Goal: Information Seeking & Learning: Learn about a topic

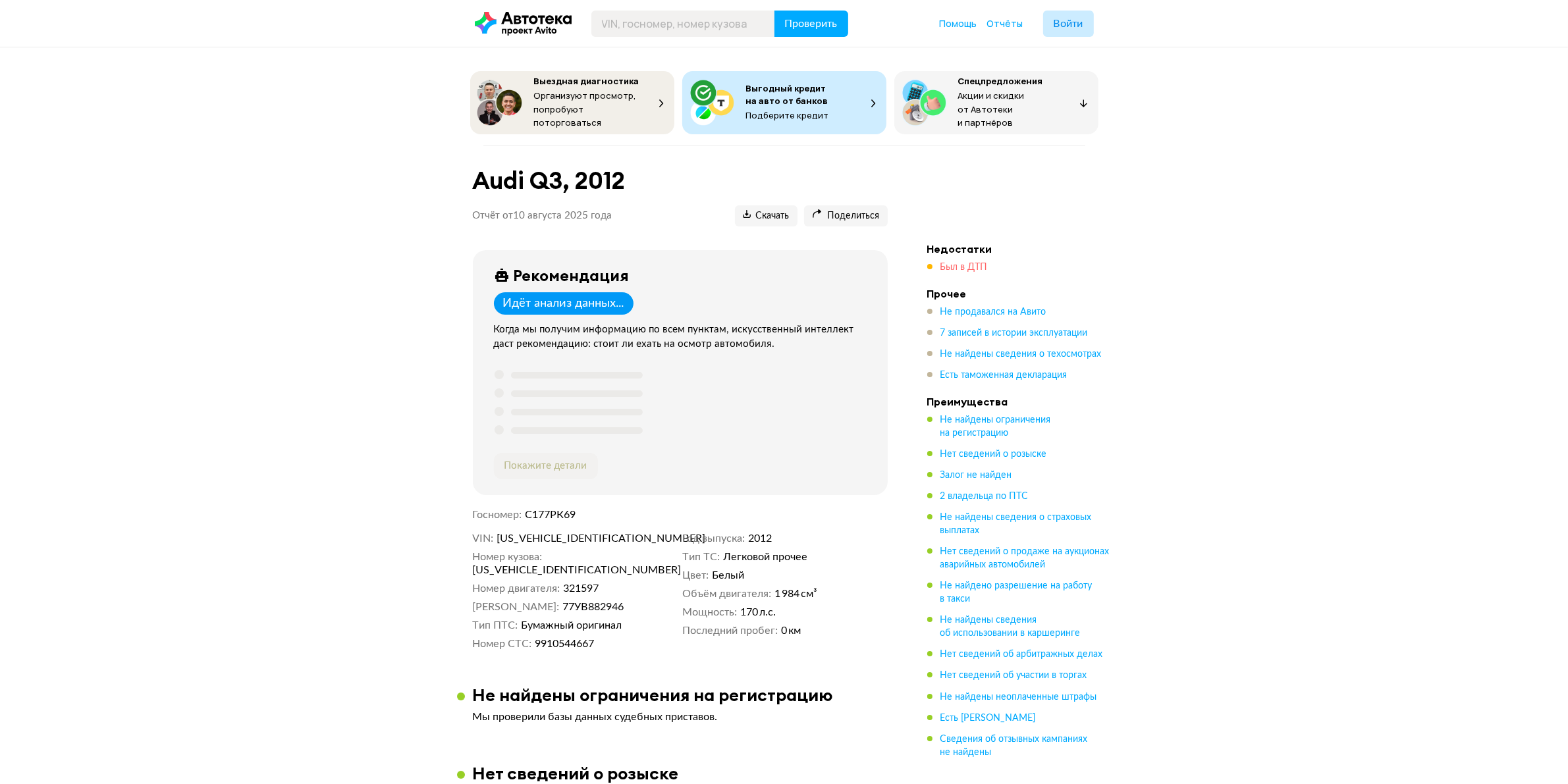
click at [960, 263] on span "Был в ДТП" at bounding box center [964, 267] width 48 height 9
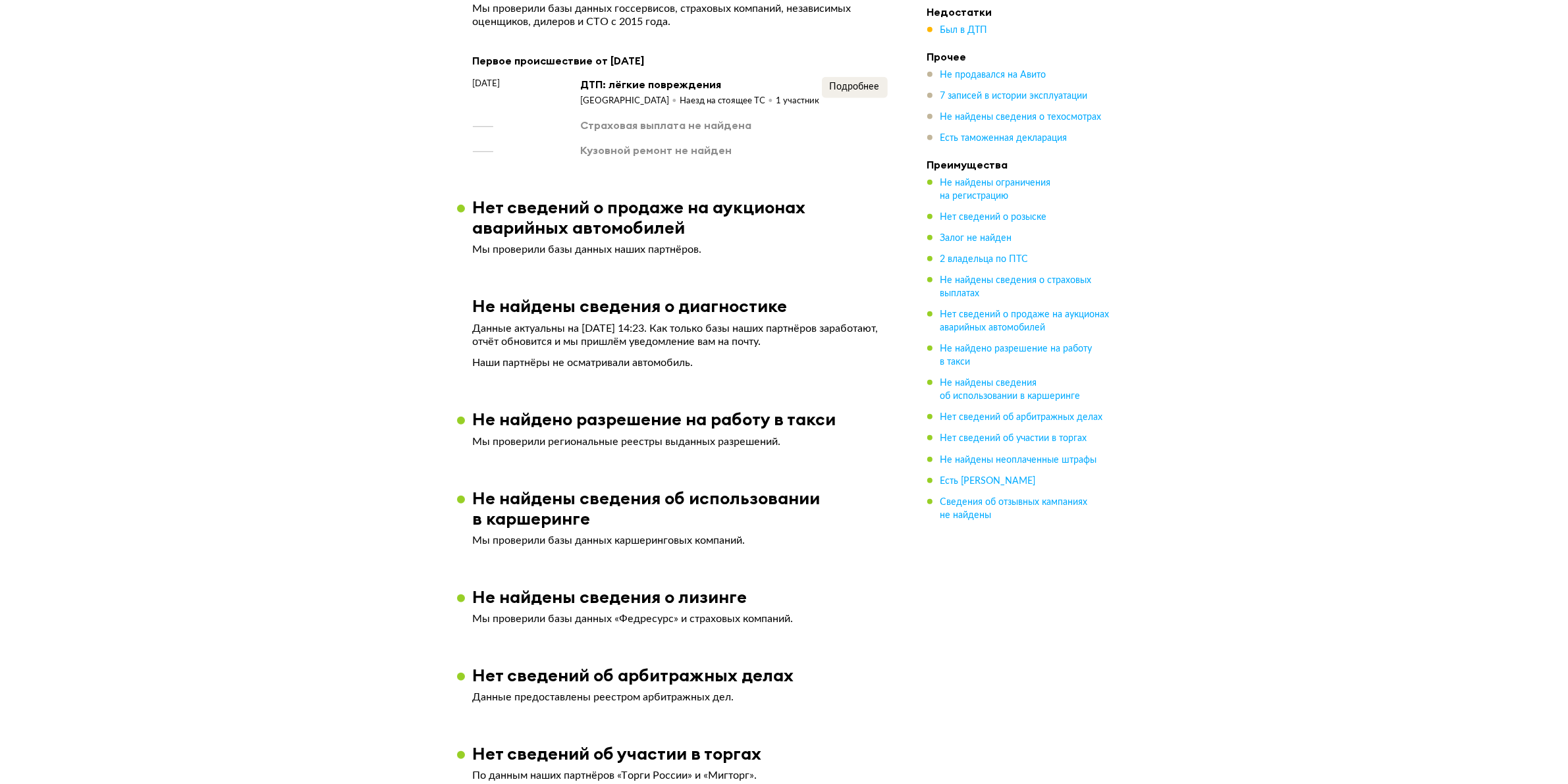
scroll to position [1278, 0]
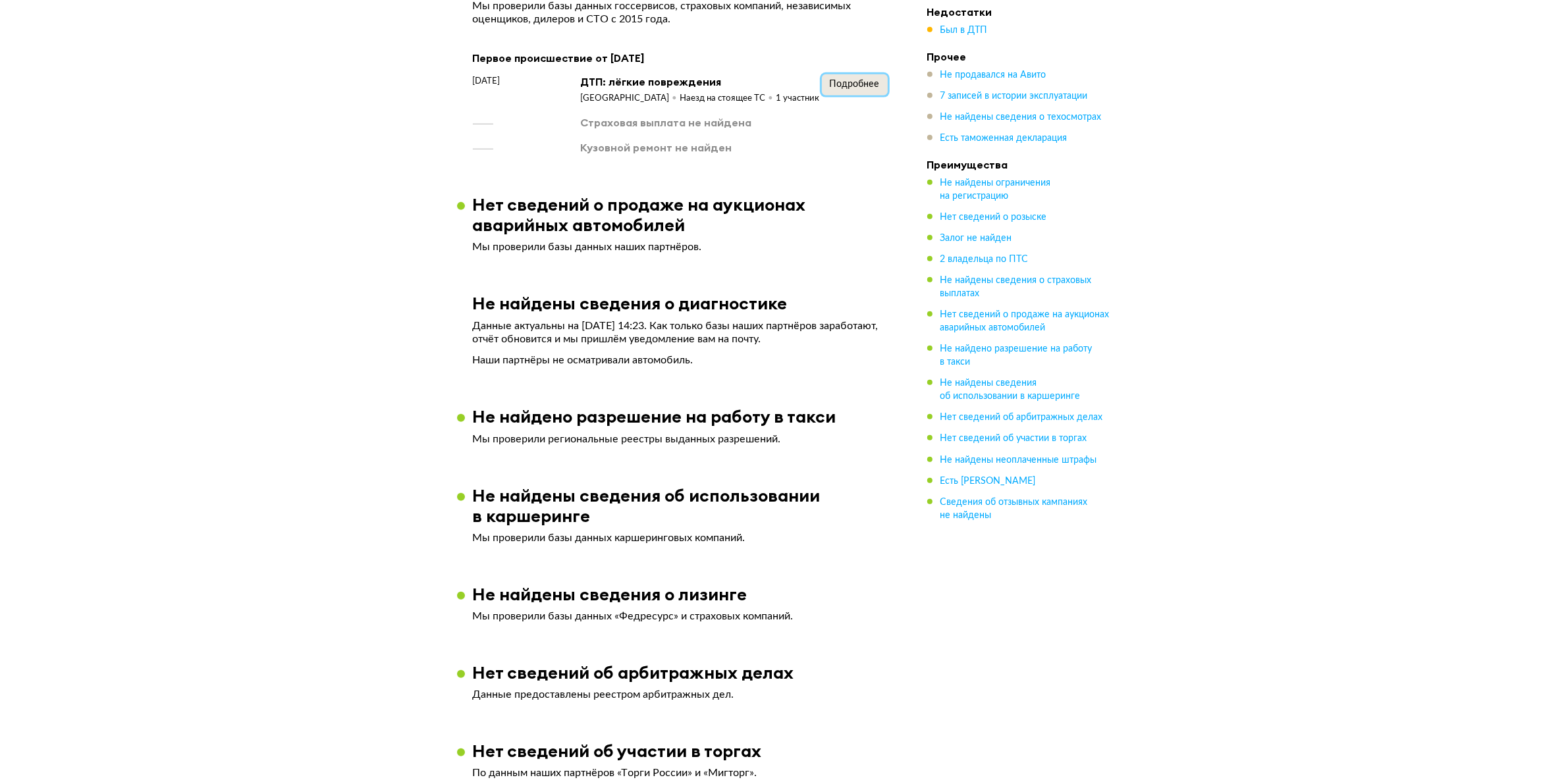
click at [867, 80] on span "Подробнее" at bounding box center [855, 84] width 50 height 9
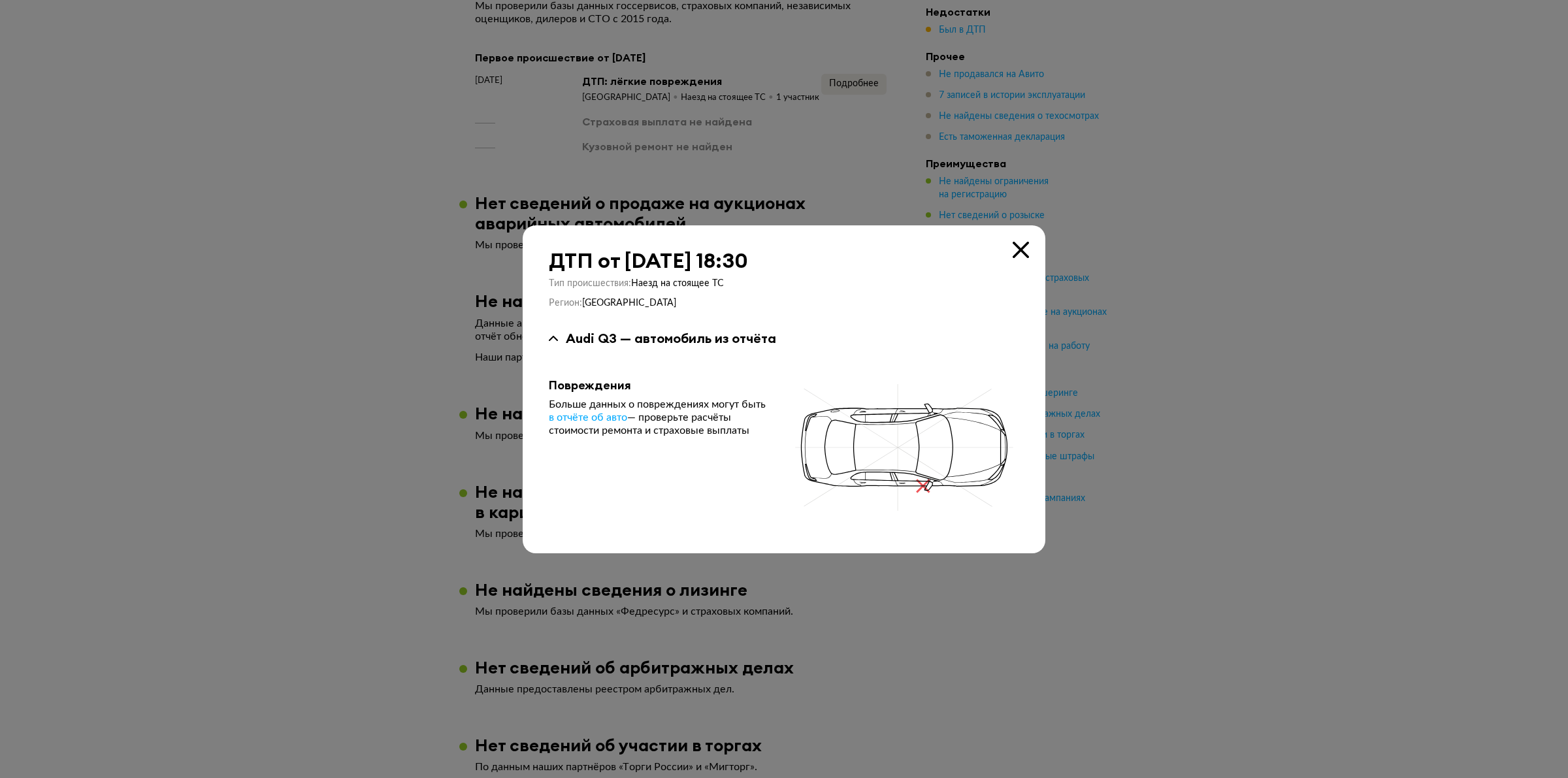
click at [1223, 219] on div at bounding box center [784, 389] width 1568 height 778
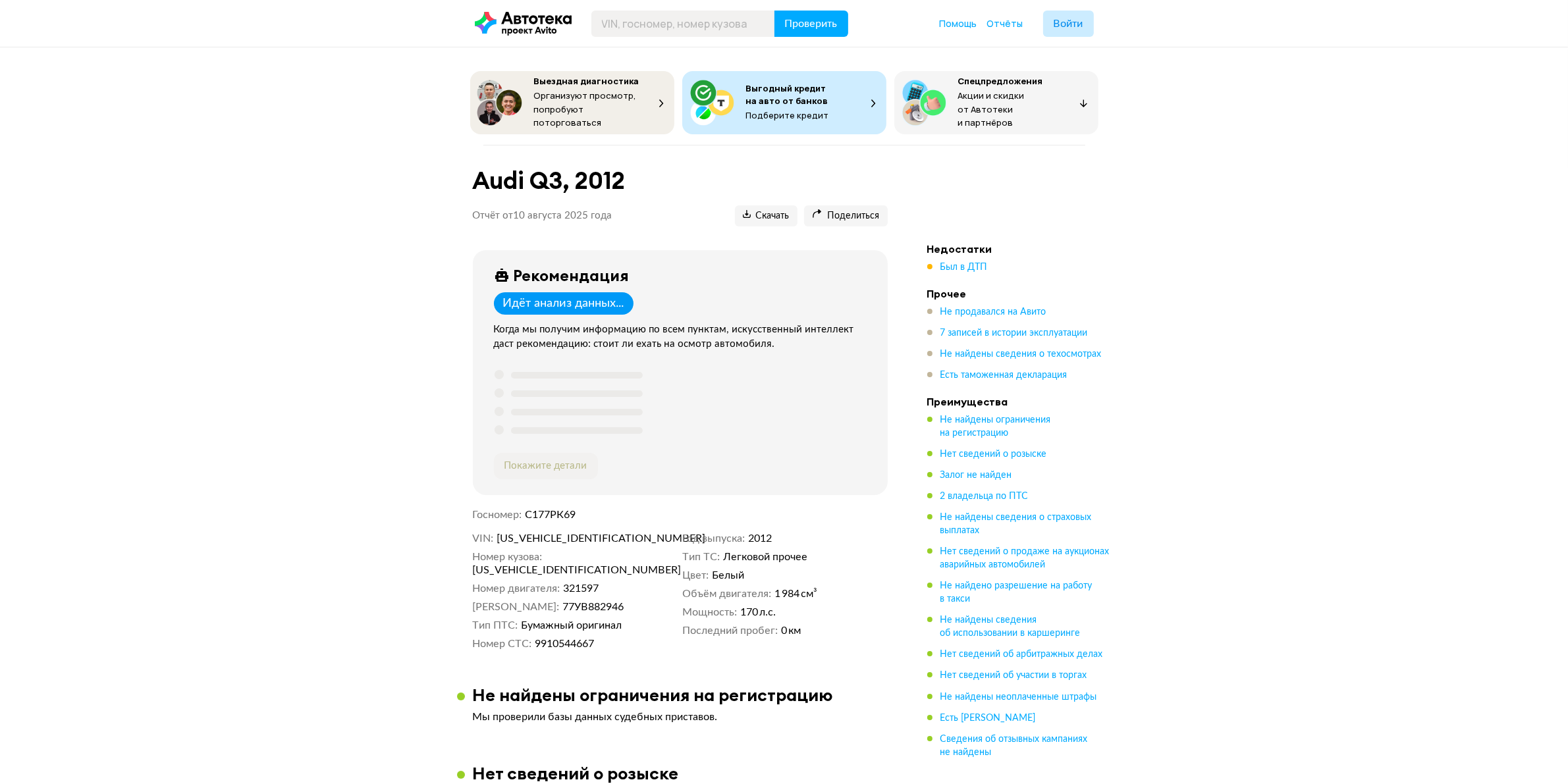
click at [548, 539] on span "[US_VEHICLE_IDENTIFICATION_NUMBER]" at bounding box center [572, 538] width 151 height 13
copy span "[US_VEHICLE_IDENTIFICATION_NUMBER]"
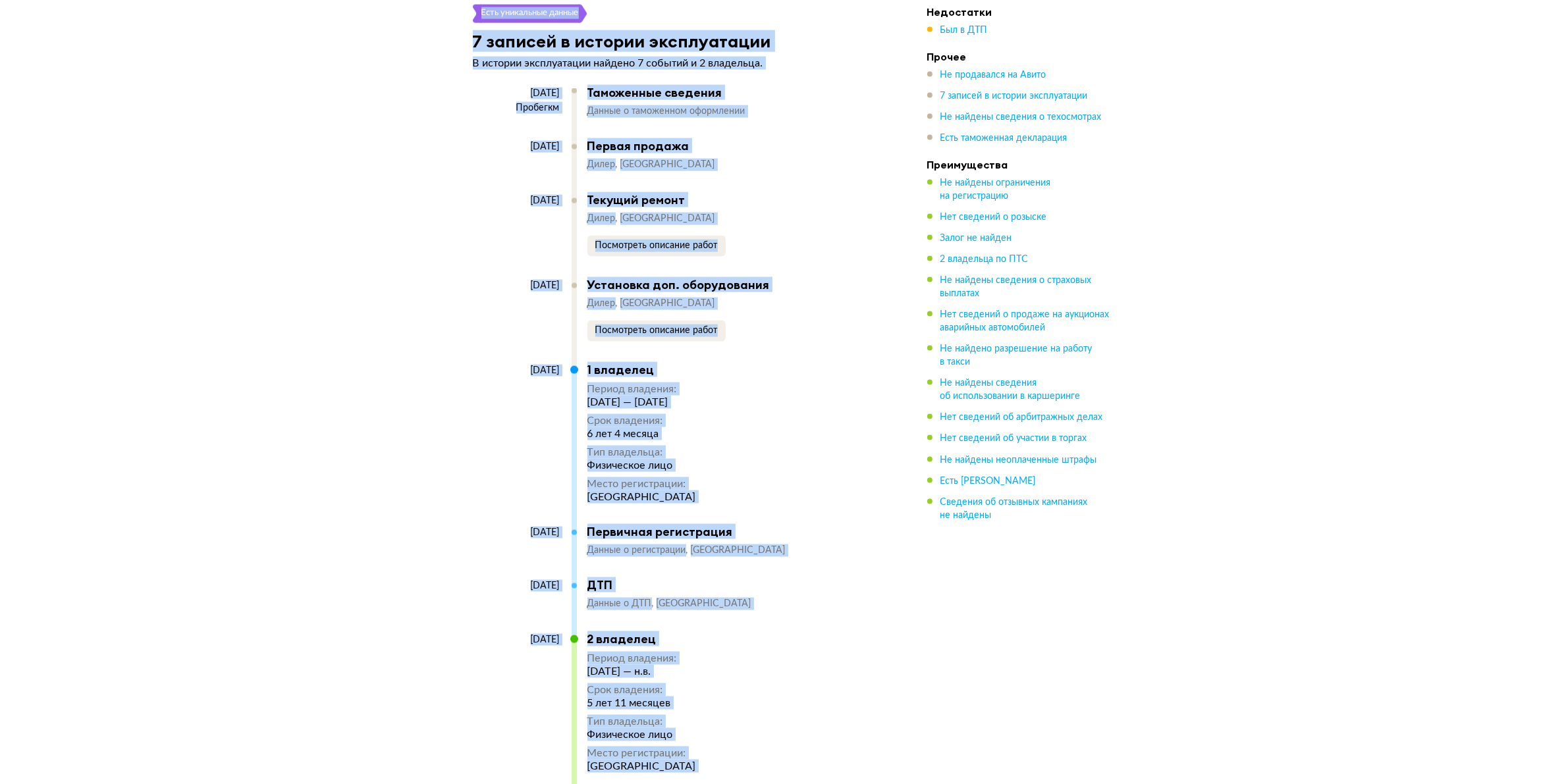
scroll to position [2260, 0]
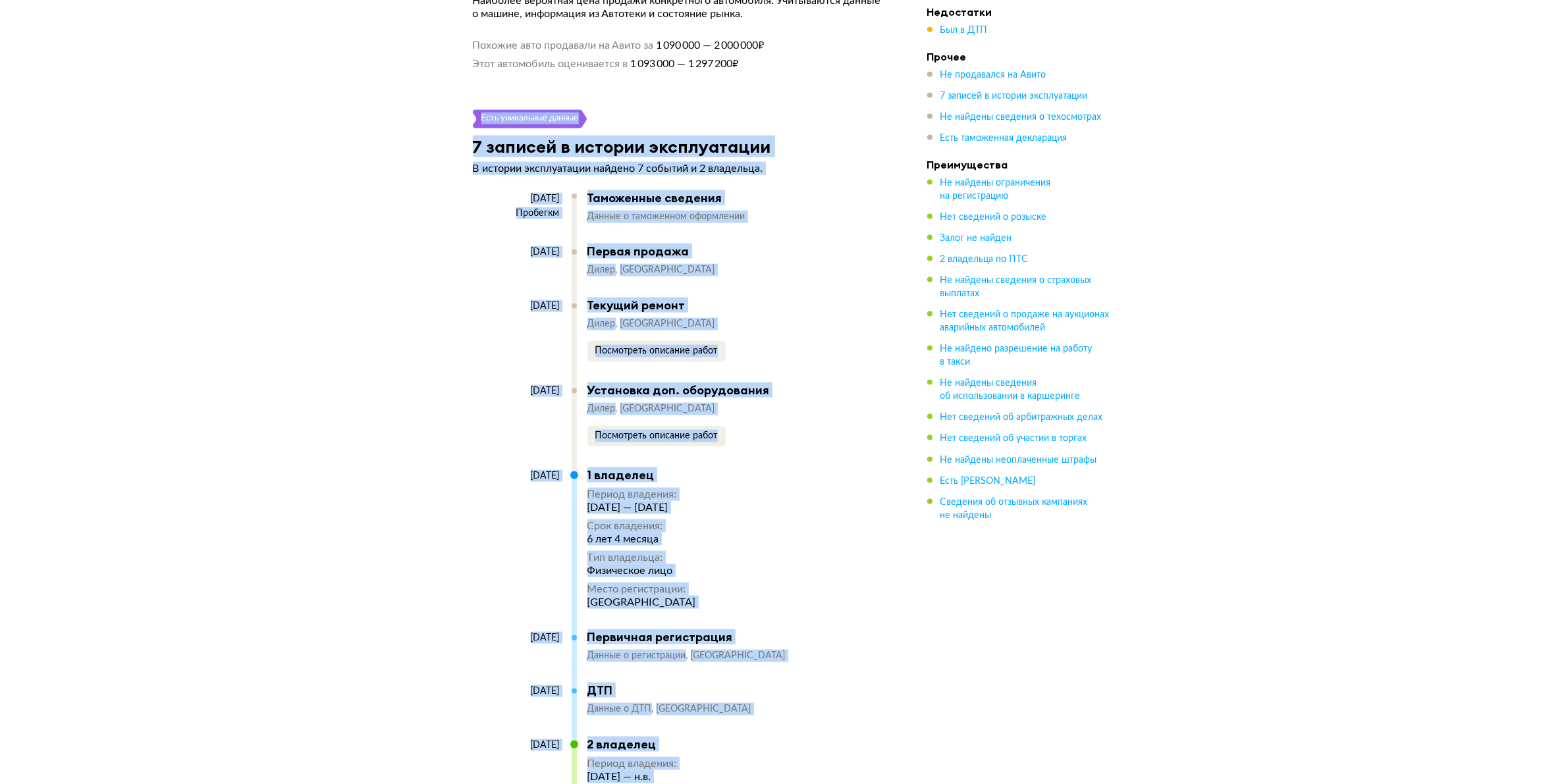
drag, startPoint x: 827, startPoint y: 459, endPoint x: 452, endPoint y: 107, distance: 514.3
click at [452, 107] on div "Выездная диагностика Организуют просмотр, попробуют поторговаться Выгодный кред…" at bounding box center [784, 168] width 1568 height 4731
click at [383, 273] on div "Выездная диагностика Организуют просмотр, попробуют поторговаться Выгодный кред…" at bounding box center [784, 168] width 1568 height 4731
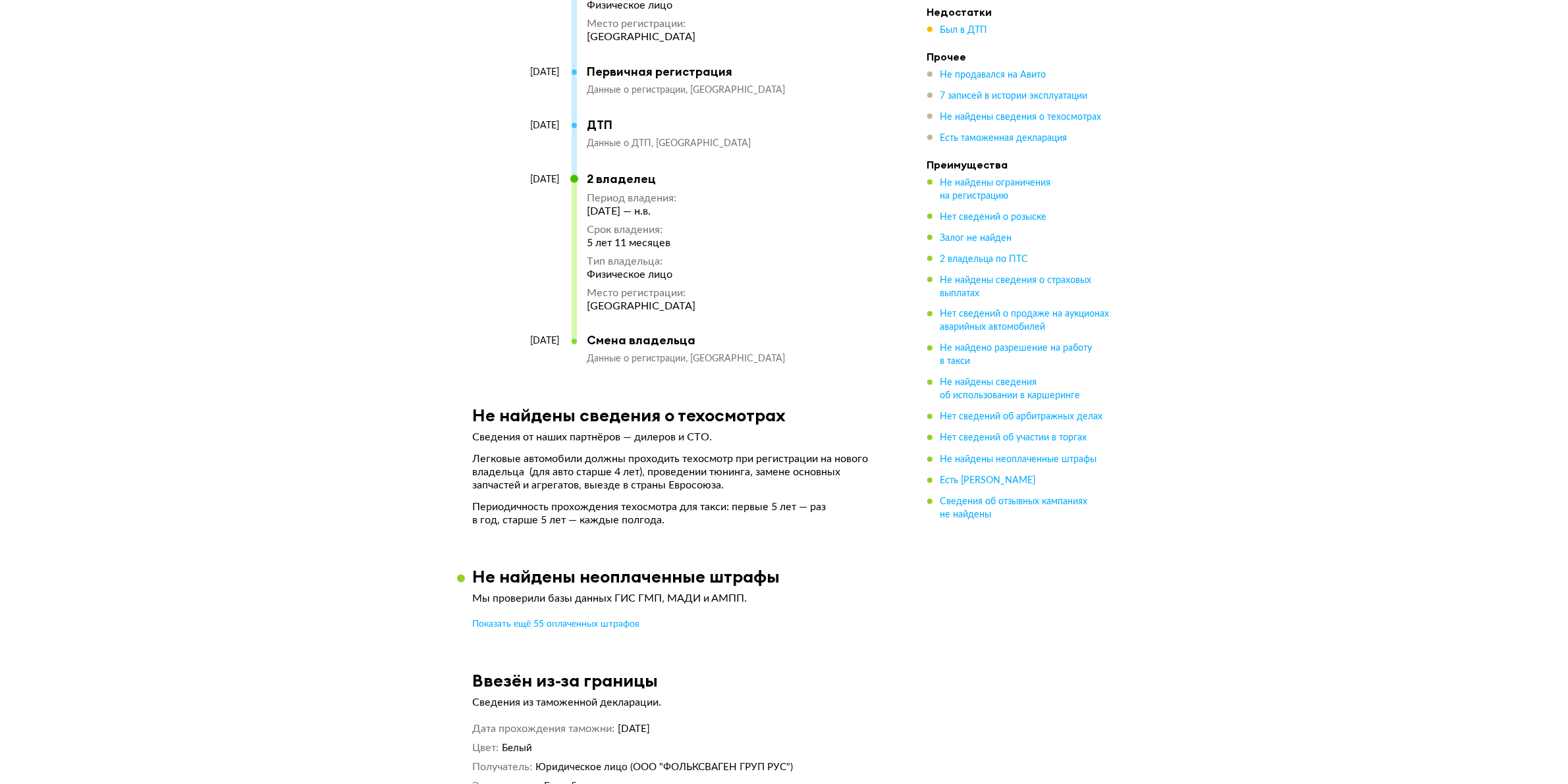
scroll to position [0, 0]
